Goal: Check status: Check status

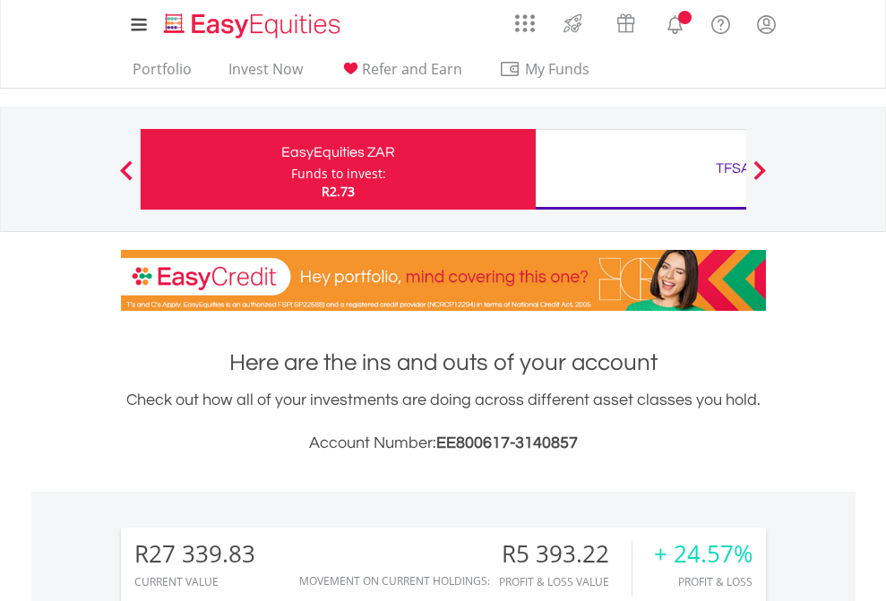
scroll to position [172, 281]
click at [291, 169] on div "Funds to invest:" at bounding box center [338, 174] width 95 height 18
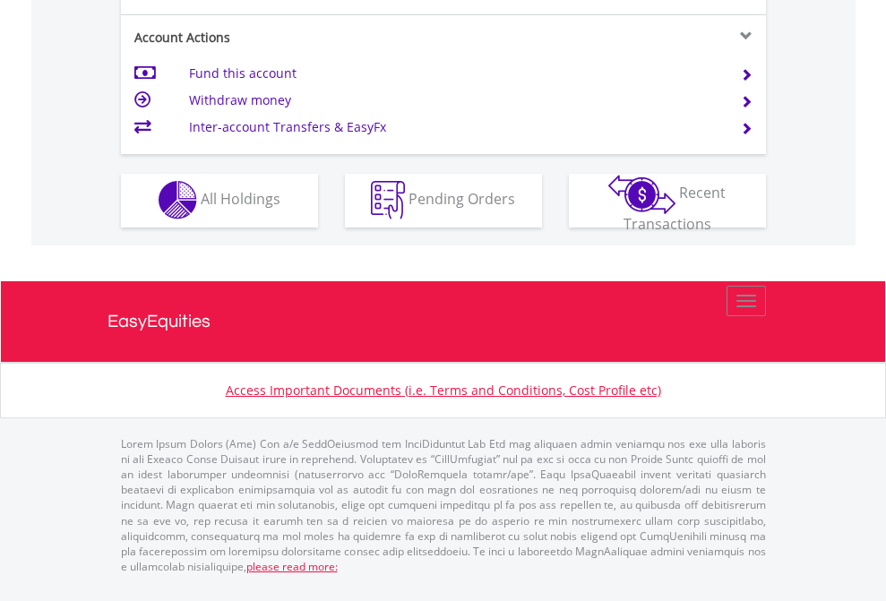
scroll to position [1675, 0]
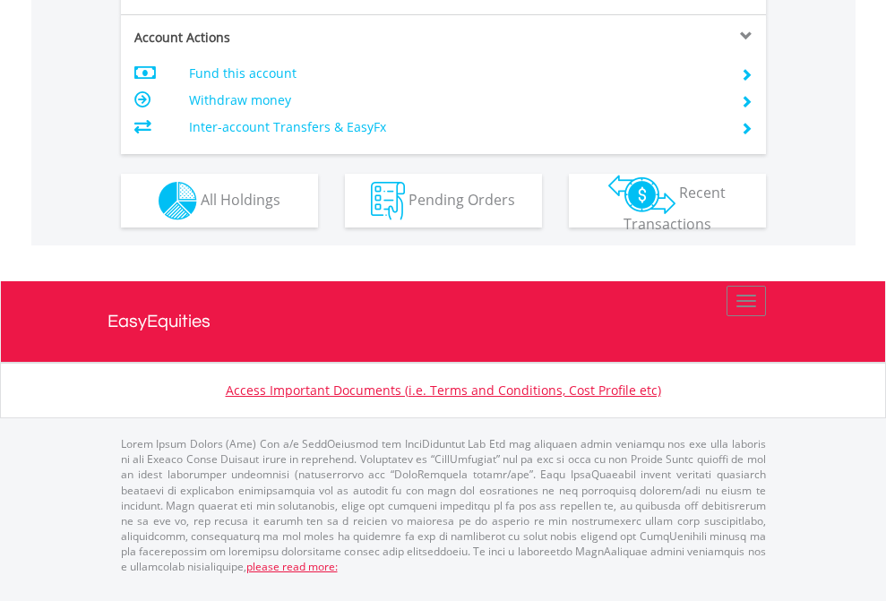
scroll to position [1682, 0]
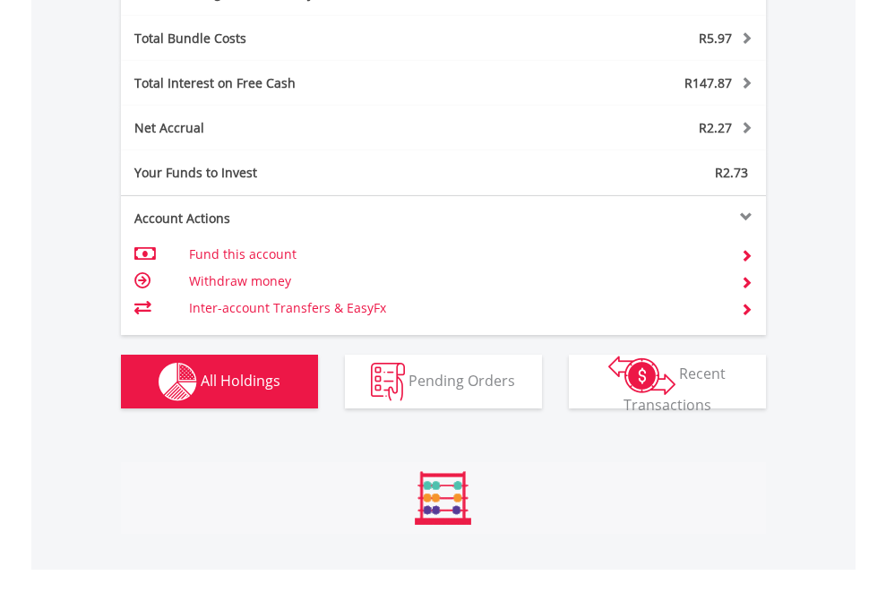
scroll to position [2136, 0]
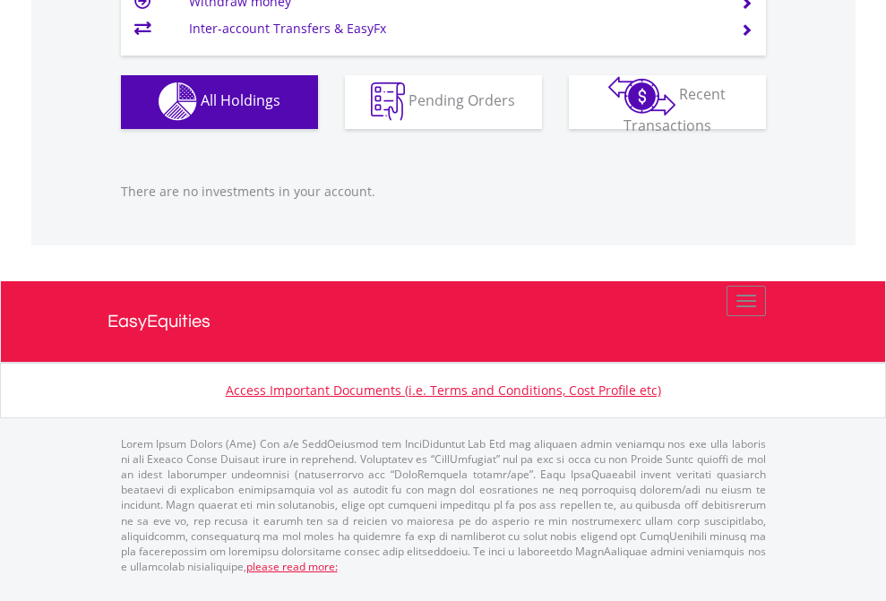
scroll to position [172, 281]
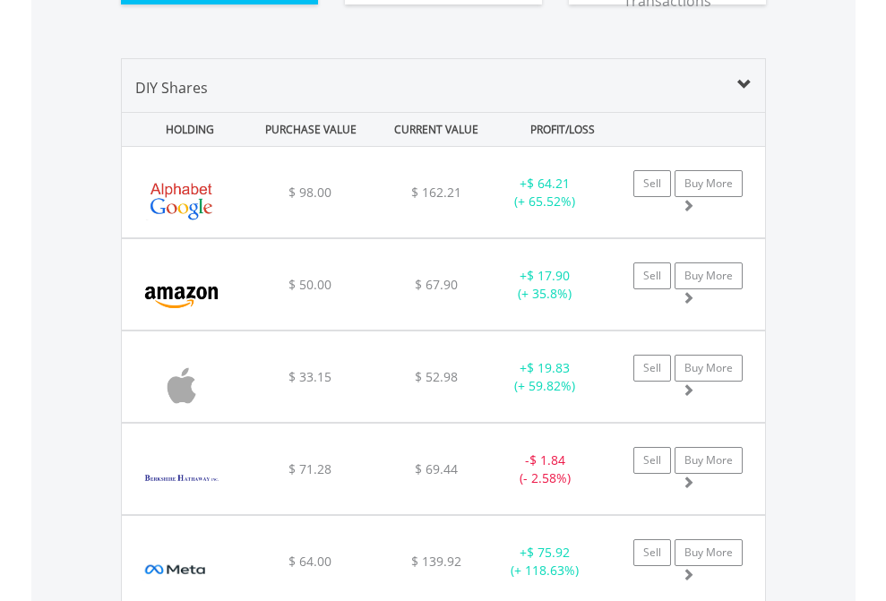
scroll to position [1993, 0]
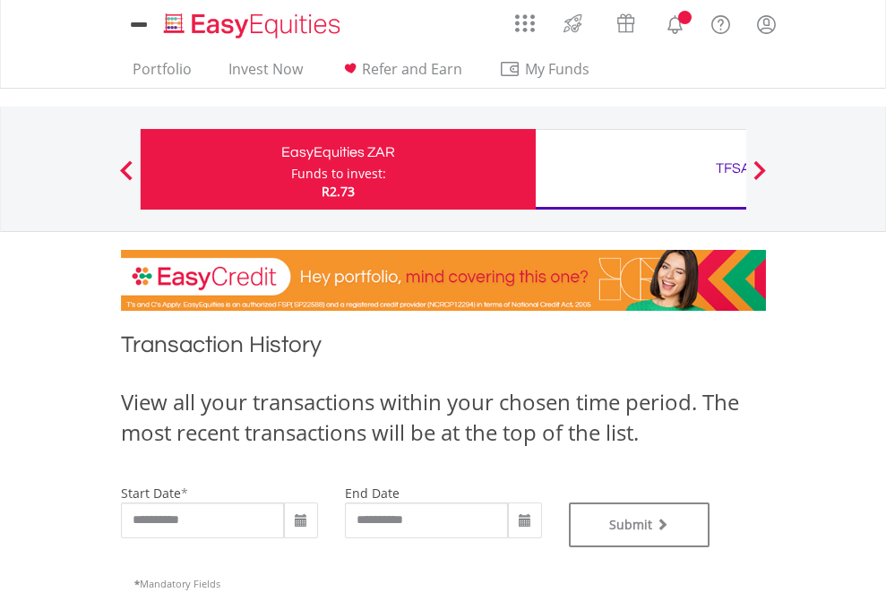
type input "**********"
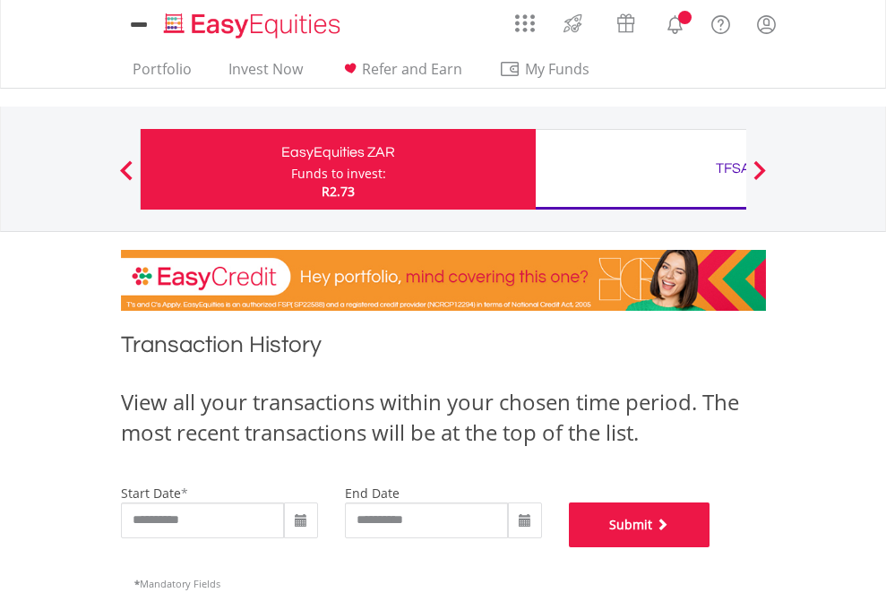
click at [710, 547] on button "Submit" at bounding box center [640, 525] width 142 height 45
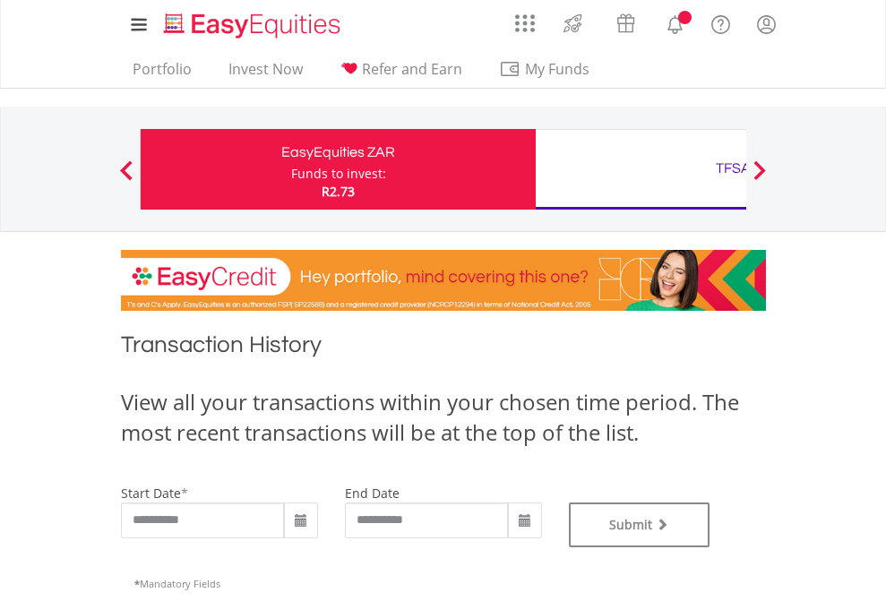
click at [641, 169] on div "TFSA" at bounding box center [734, 168] width 374 height 25
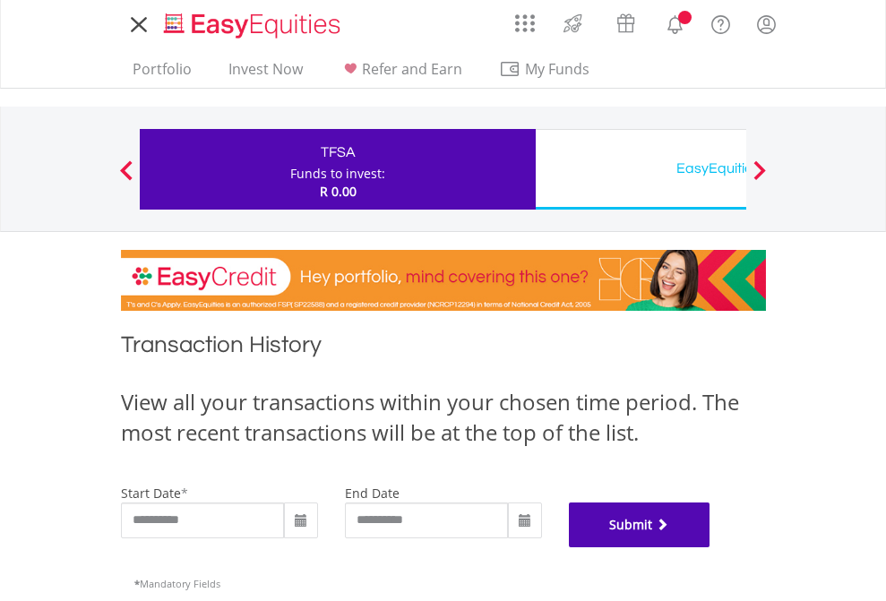
click at [710, 547] on button "Submit" at bounding box center [640, 525] width 142 height 45
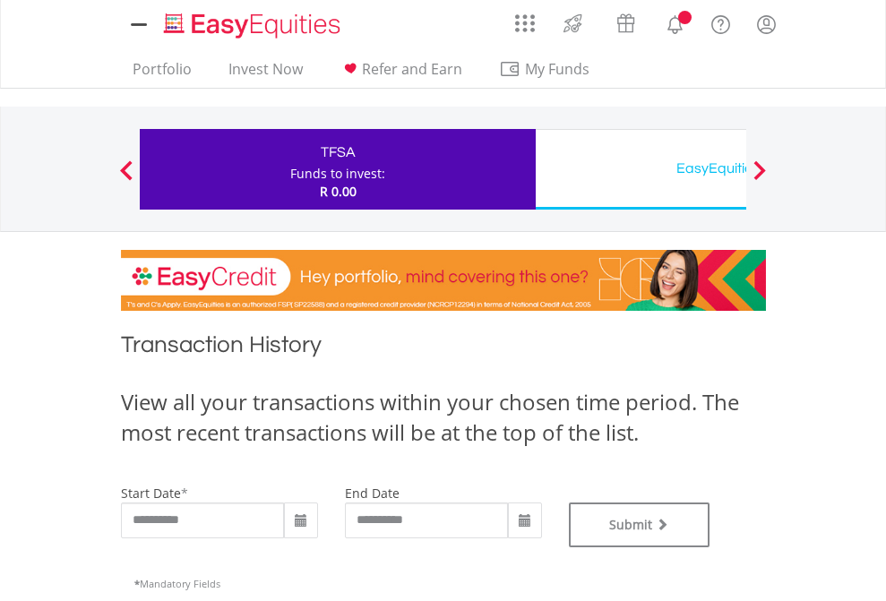
click at [641, 169] on div "EasyEquities USD" at bounding box center [734, 168] width 374 height 25
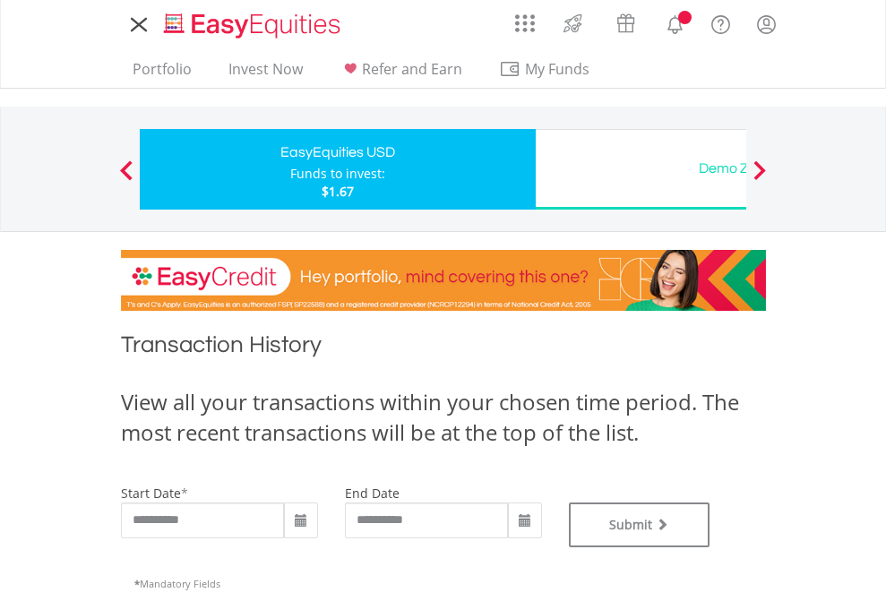
type input "**********"
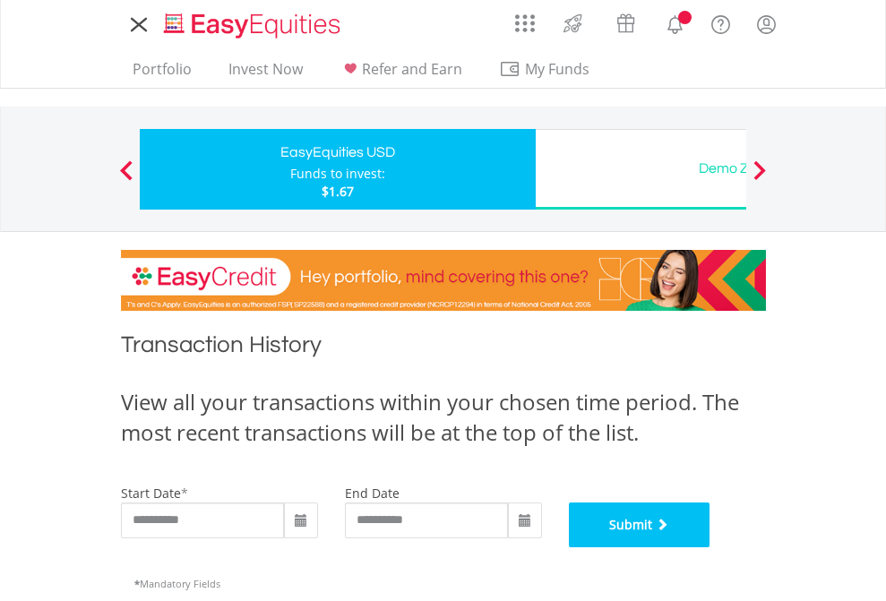
click at [710, 547] on button "Submit" at bounding box center [640, 525] width 142 height 45
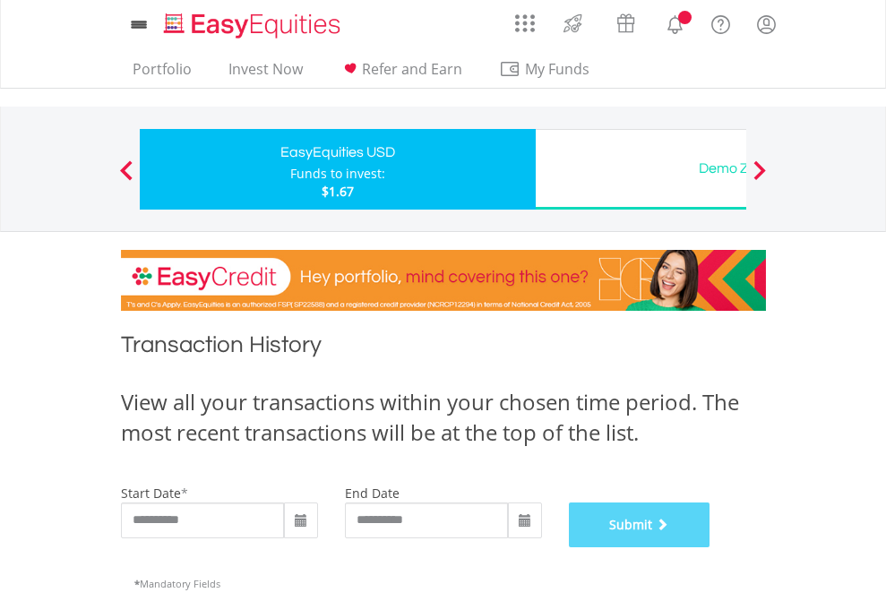
scroll to position [727, 0]
